Goal: Navigation & Orientation: Find specific page/section

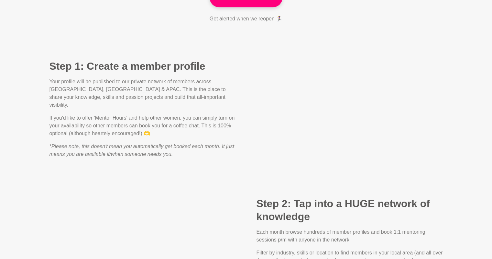
scroll to position [459, 0]
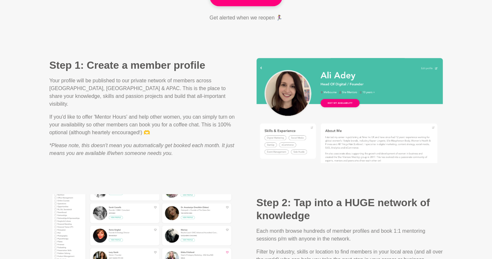
click at [346, 79] on img at bounding box center [350, 110] width 186 height 105
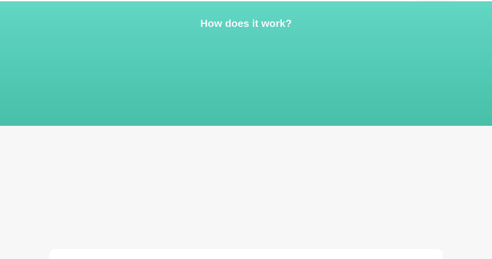
scroll to position [0, 0]
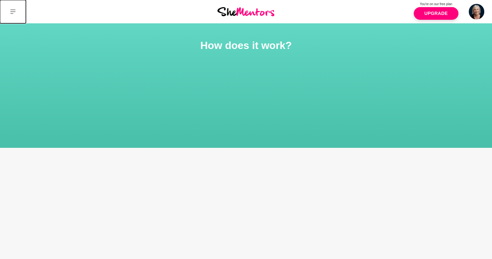
click at [11, 11] on icon at bounding box center [12, 11] width 5 height 5
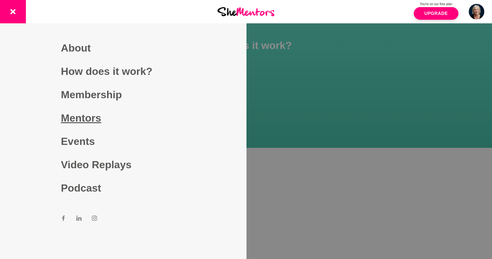
click at [74, 122] on link "Mentors" at bounding box center [123, 117] width 124 height 23
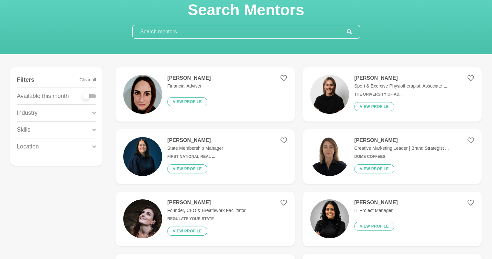
scroll to position [39, 0]
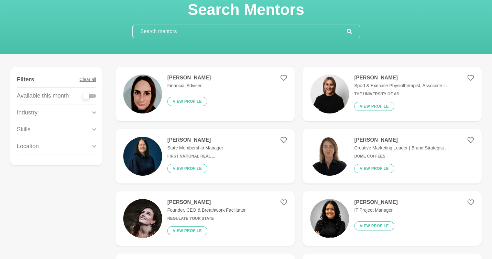
click at [204, 151] on p "State Membership Manager" at bounding box center [195, 147] width 56 height 7
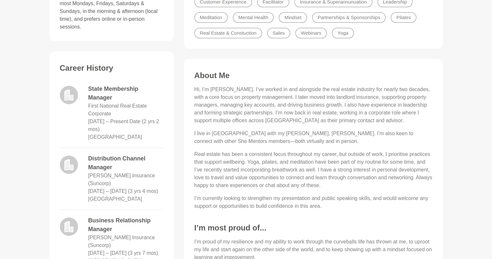
scroll to position [237, 0]
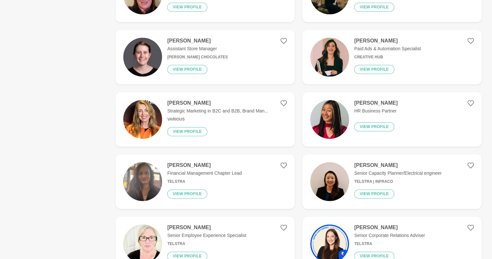
scroll to position [759, 0]
click at [197, 173] on p "Financial Management Chapter Lead" at bounding box center [204, 172] width 74 height 7
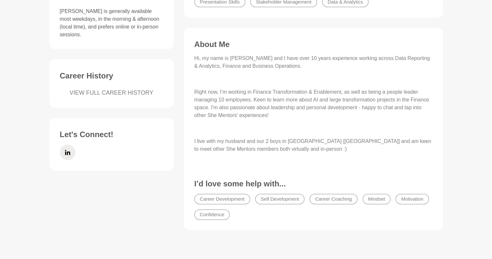
scroll to position [223, 0]
